Goal: Task Accomplishment & Management: Use online tool/utility

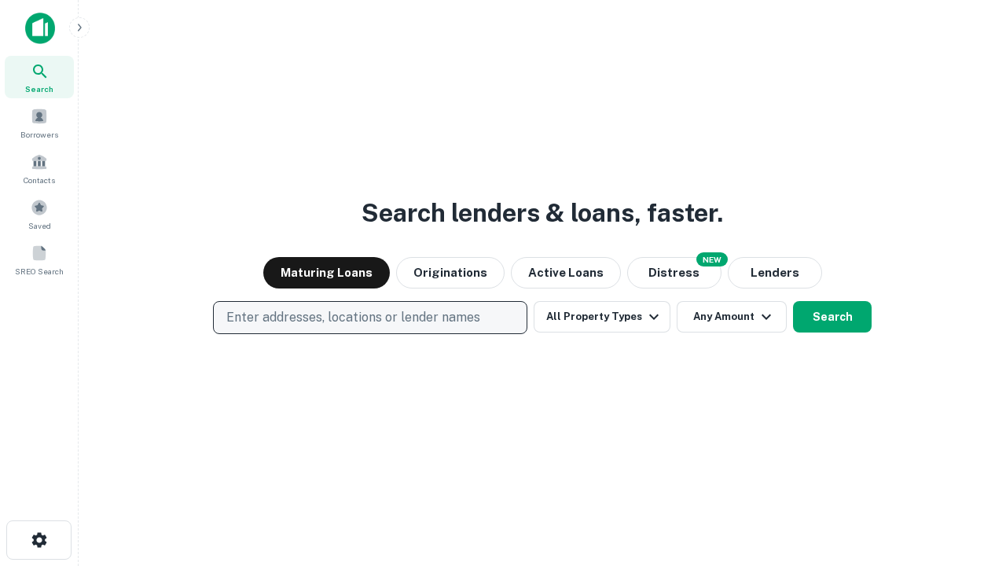
click at [369, 318] on p "Enter addresses, locations or lender names" at bounding box center [353, 317] width 254 height 19
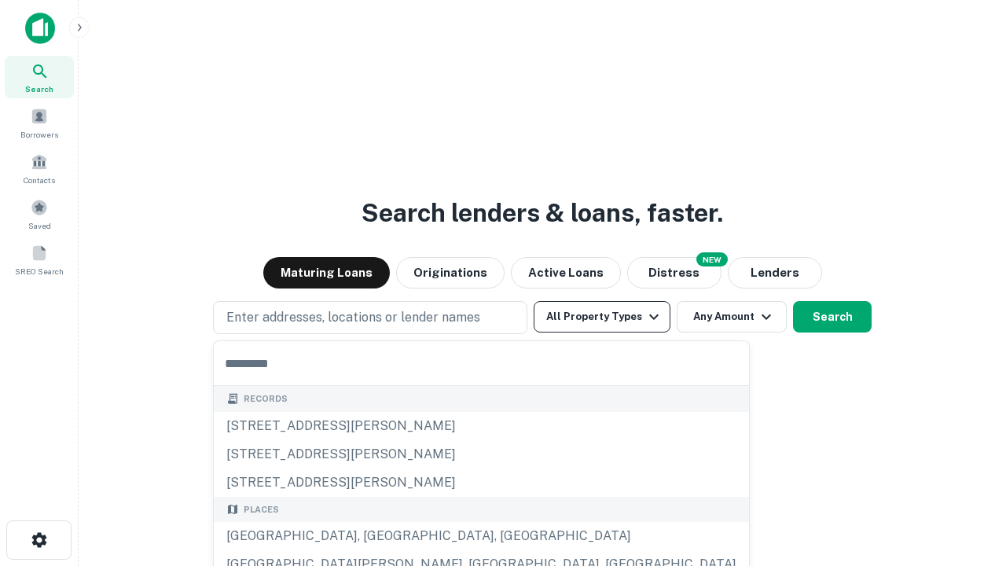
click at [602, 317] on button "All Property Types" at bounding box center [602, 316] width 137 height 31
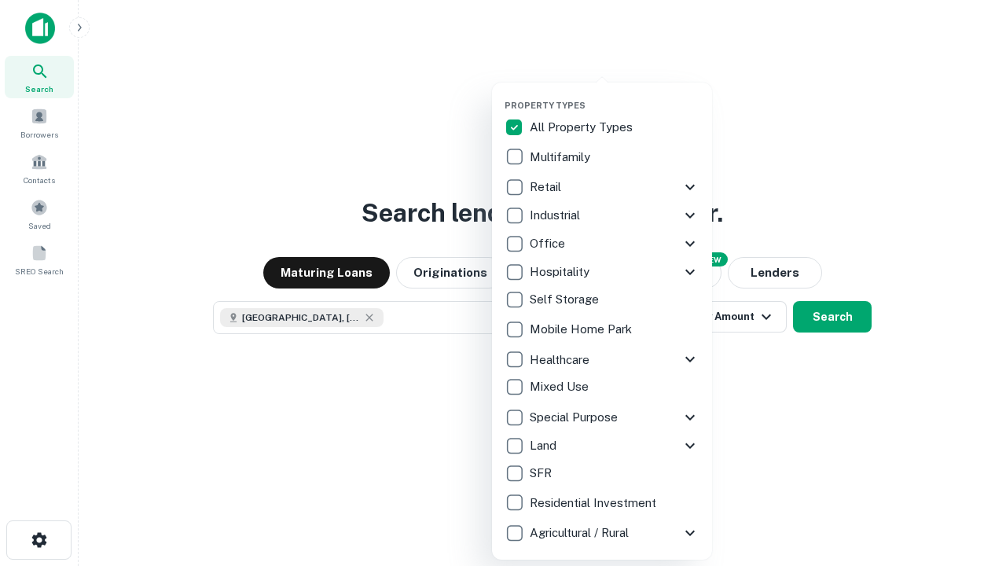
click at [615, 95] on button "button" at bounding box center [615, 95] width 220 height 1
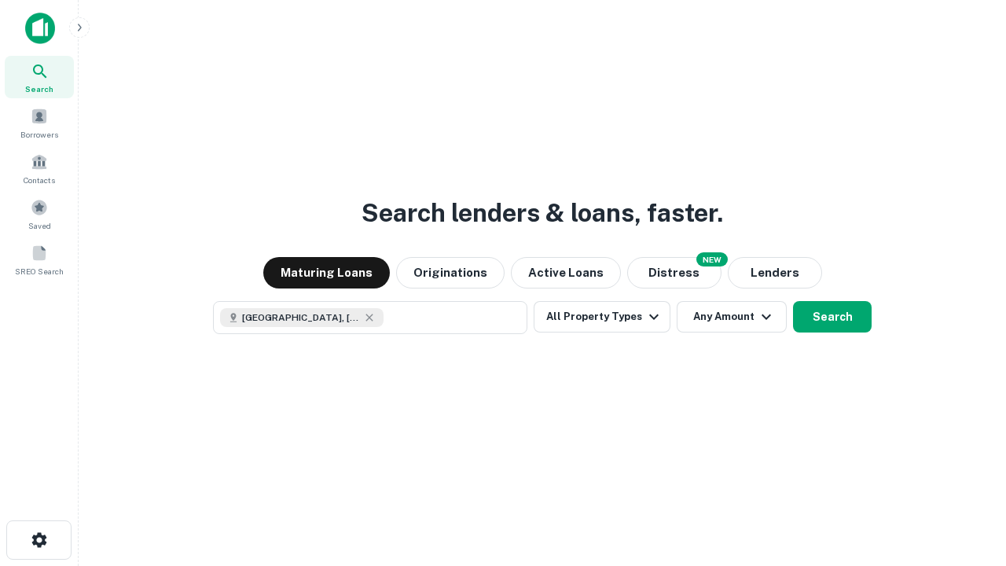
scroll to position [25, 0]
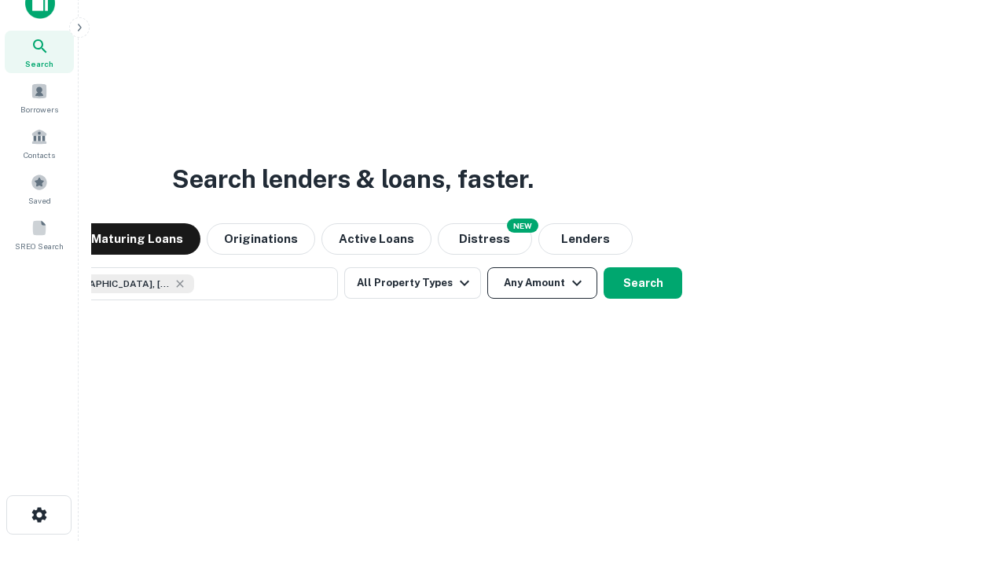
click at [487, 267] on button "Any Amount" at bounding box center [542, 282] width 110 height 31
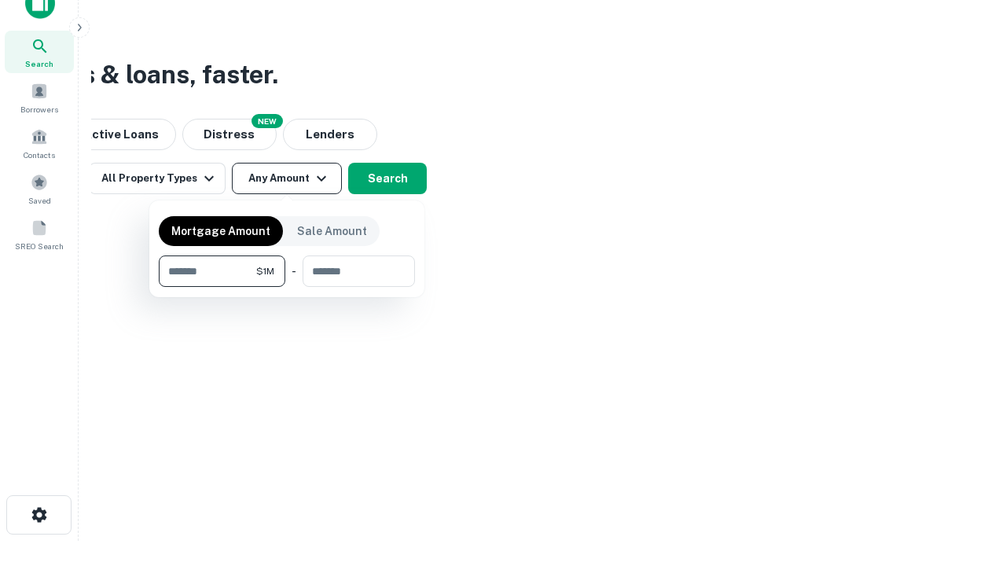
type input "*******"
click at [287, 287] on button "button" at bounding box center [287, 287] width 256 height 1
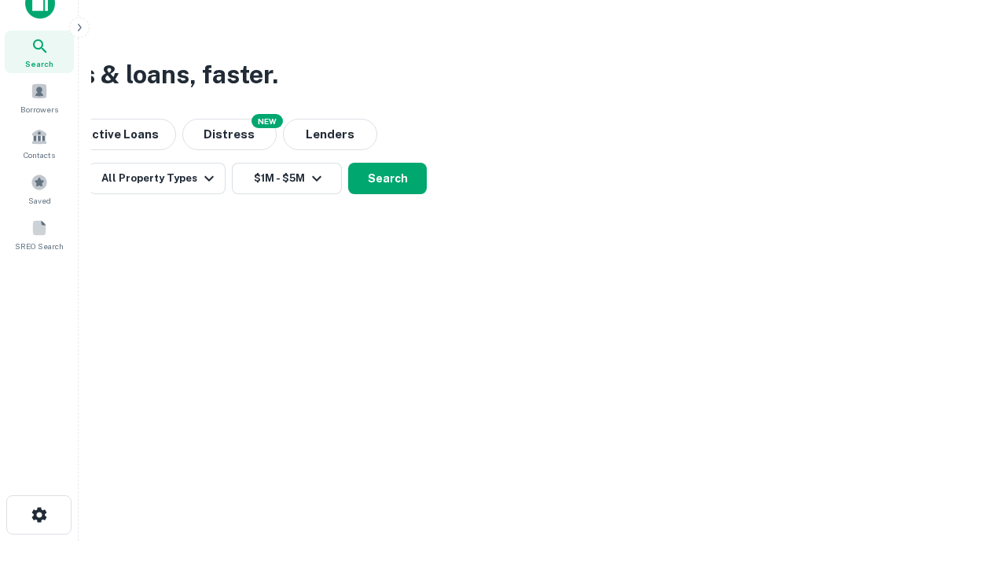
scroll to position [25, 0]
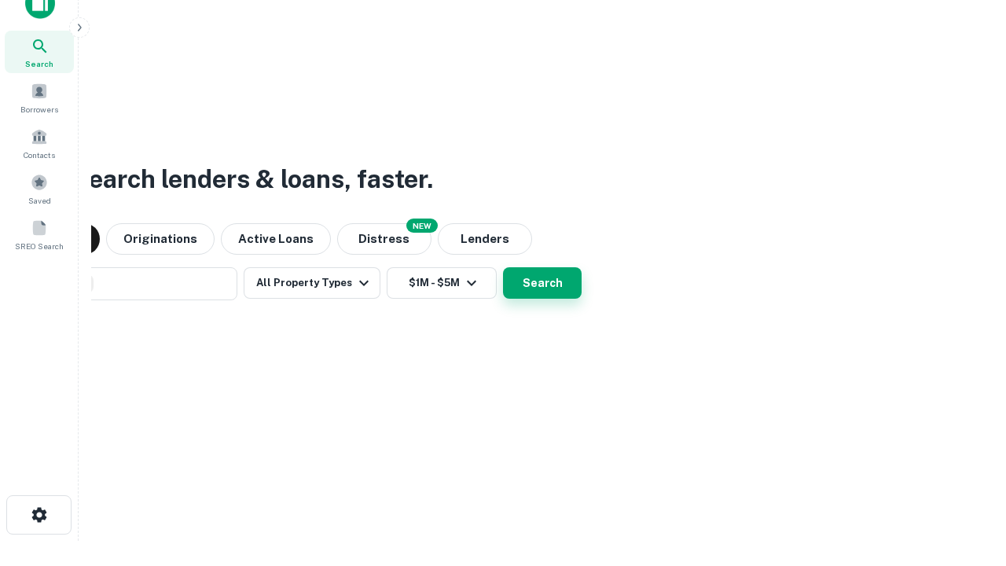
click at [503, 267] on button "Search" at bounding box center [542, 282] width 79 height 31
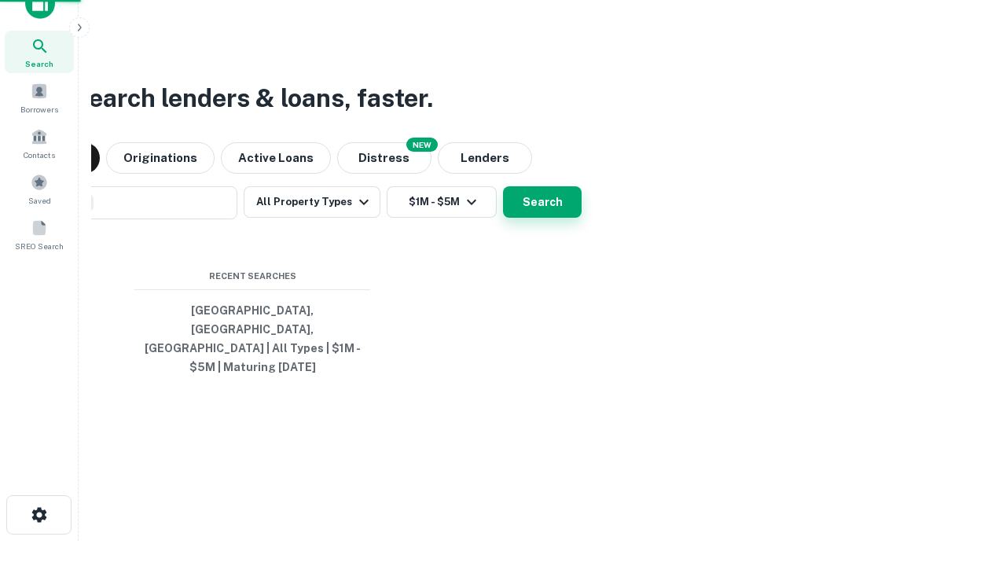
scroll to position [51, 445]
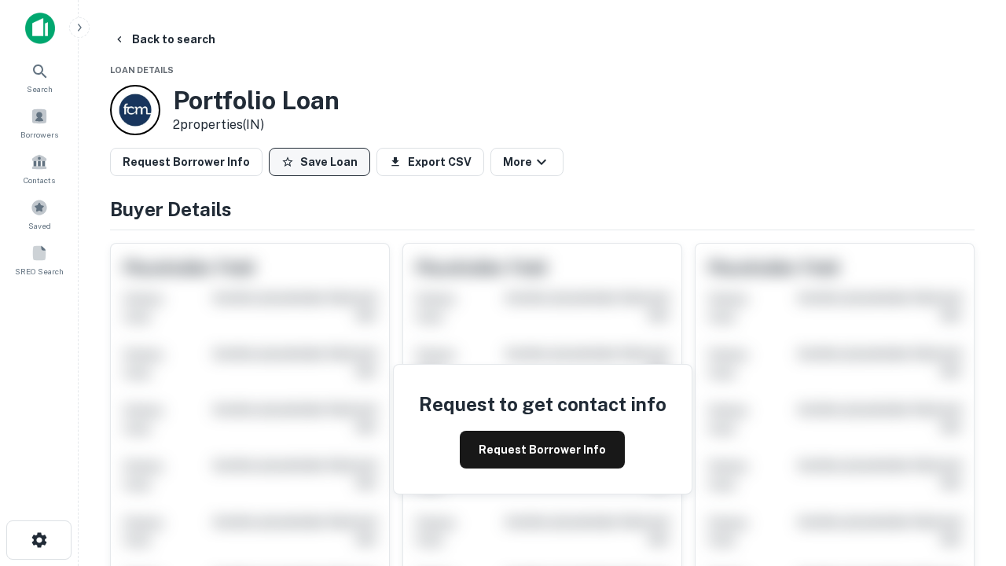
click at [319, 162] on button "Save Loan" at bounding box center [319, 162] width 101 height 28
click at [323, 162] on button "Save Loan" at bounding box center [319, 162] width 101 height 28
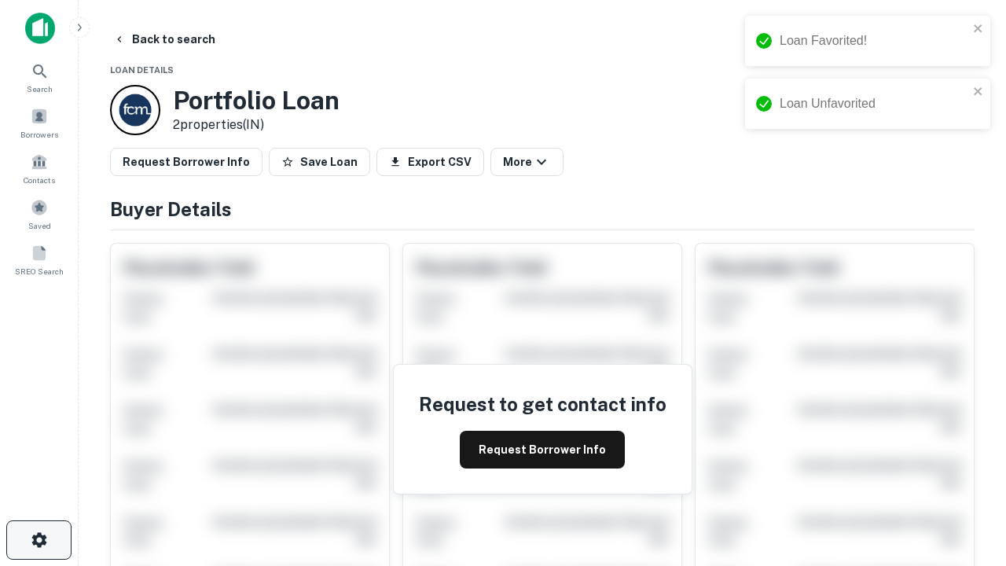
click at [39, 540] on icon "button" at bounding box center [39, 539] width 19 height 19
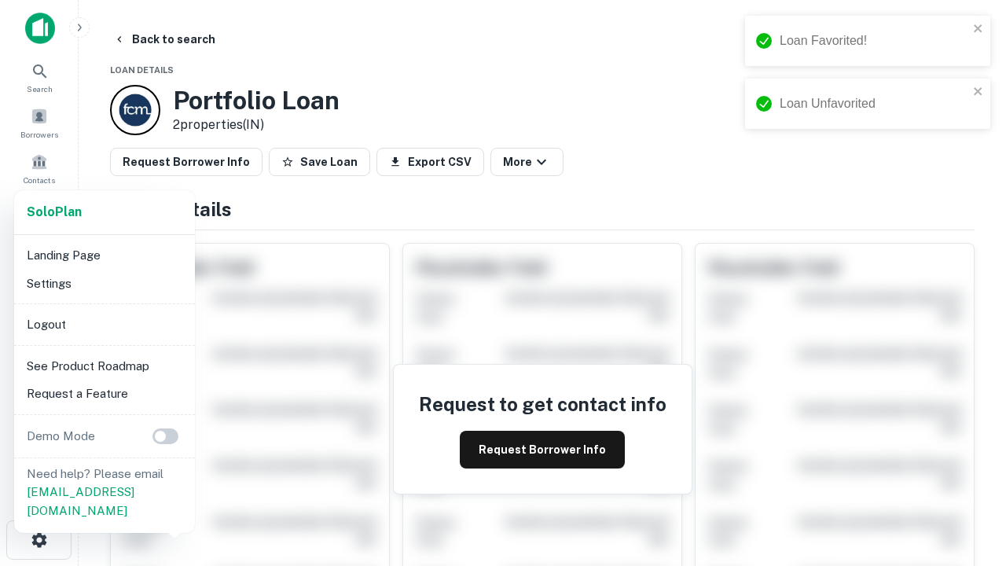
click at [104, 324] on li "Logout" at bounding box center [104, 324] width 168 height 28
